Goal: Check status: Check status

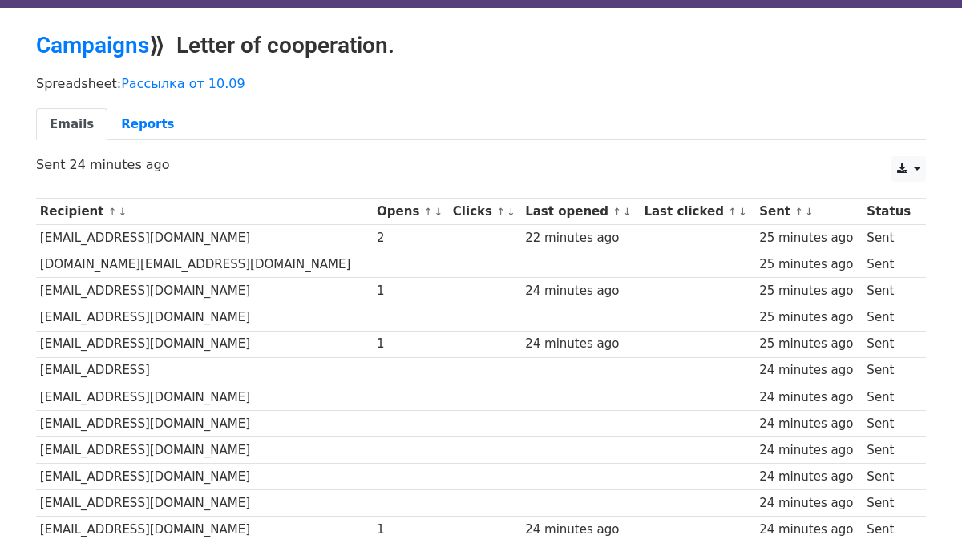
scroll to position [2, 0]
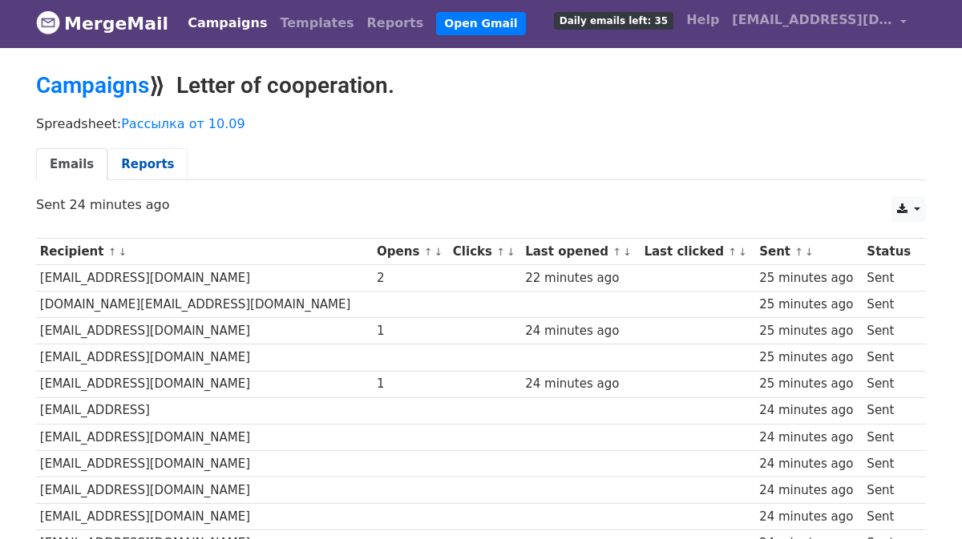
click at [144, 169] on link "Reports" at bounding box center [147, 164] width 80 height 33
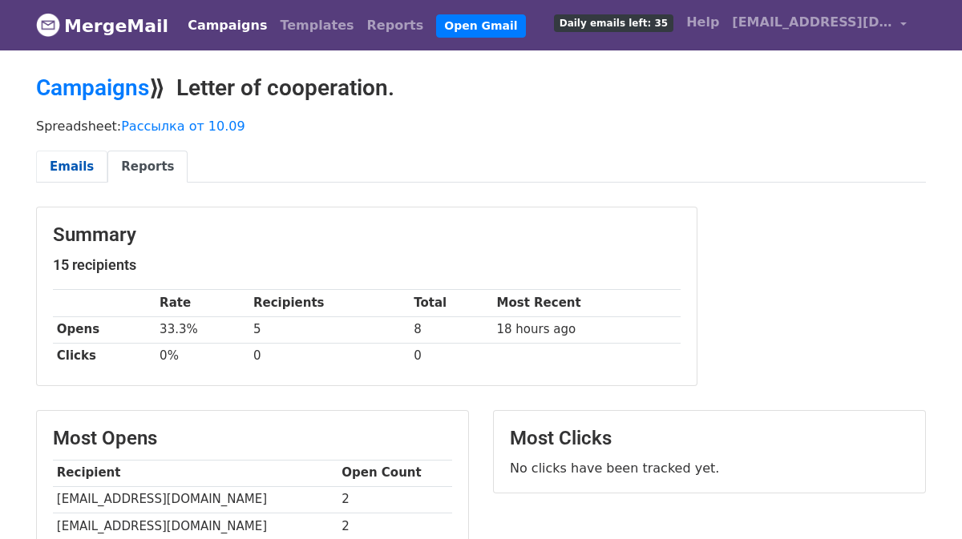
click at [83, 158] on link "Emails" at bounding box center [71, 167] width 71 height 33
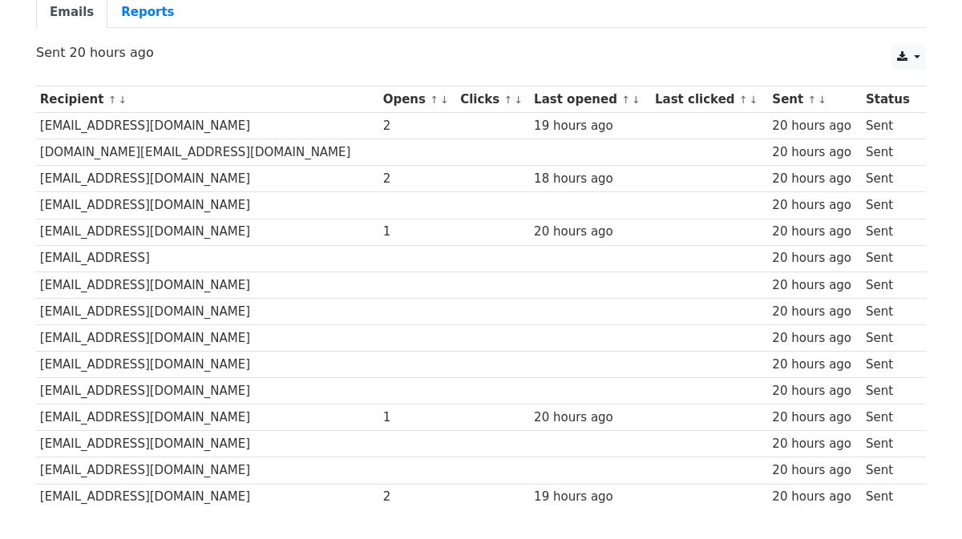
scroll to position [155, 0]
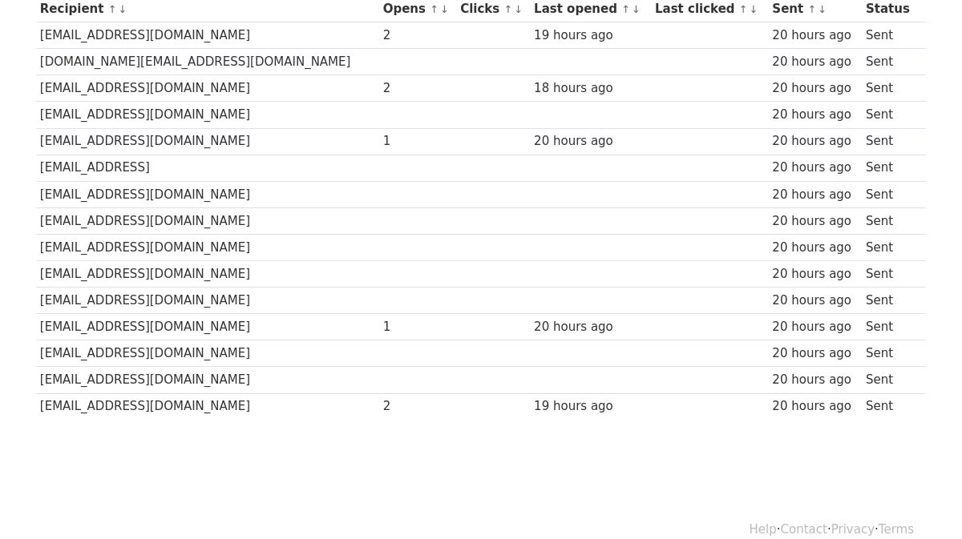
scroll to position [268, 0]
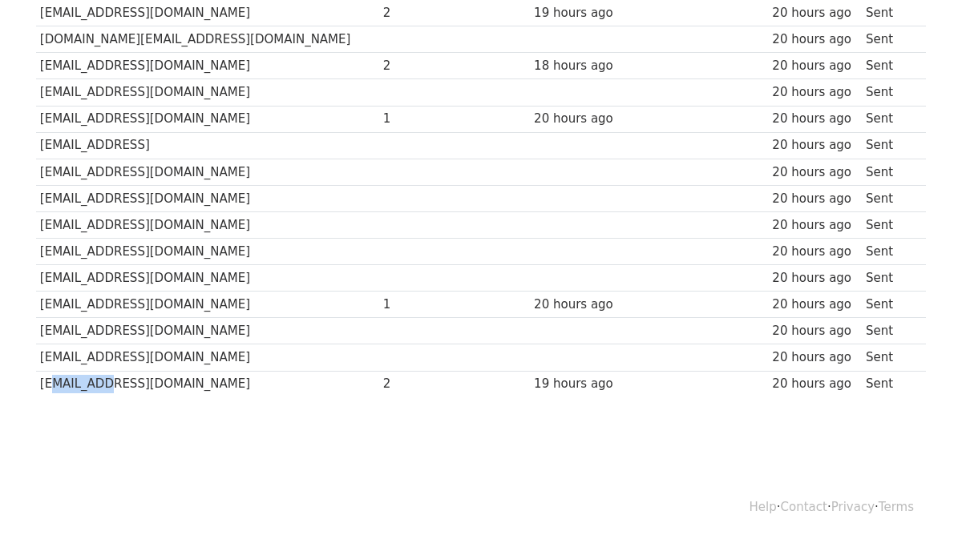
drag, startPoint x: 46, startPoint y: 384, endPoint x: 104, endPoint y: 384, distance: 58.5
click at [104, 384] on td "[EMAIL_ADDRESS][DOMAIN_NAME]" at bounding box center [207, 384] width 343 height 26
